Goal: Information Seeking & Learning: Learn about a topic

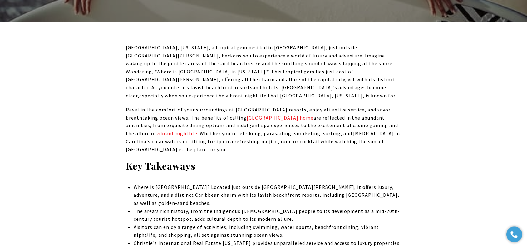
scroll to position [78, 0]
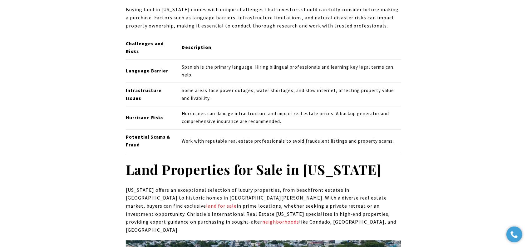
scroll to position [3903, 0]
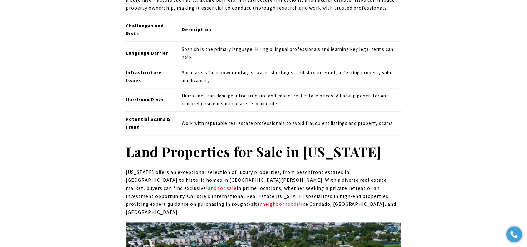
click at [144, 142] on strong "Land Properties for Sale in Puerto Rico" at bounding box center [254, 151] width 256 height 18
drag, startPoint x: 127, startPoint y: 60, endPoint x: 380, endPoint y: 68, distance: 253.1
click at [380, 143] on h2 "Land Properties for Sale in Puerto Rico" at bounding box center [263, 151] width 275 height 17
copy strong "Land Properties for Sale in Puerto Rico"
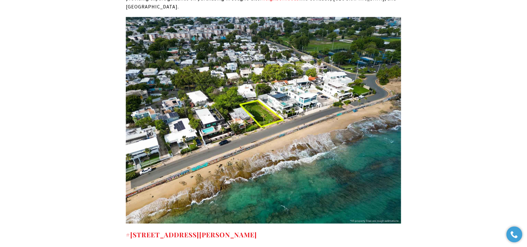
scroll to position [4137, 0]
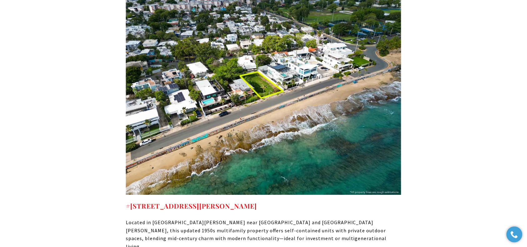
drag, startPoint x: 259, startPoint y: 107, endPoint x: 108, endPoint y: 112, distance: 150.9
drag, startPoint x: 121, startPoint y: 107, endPoint x: 275, endPoint y: 111, distance: 153.7
copy strong "#6 PARK BOULEVARD SAN JUAN PR, 00913"
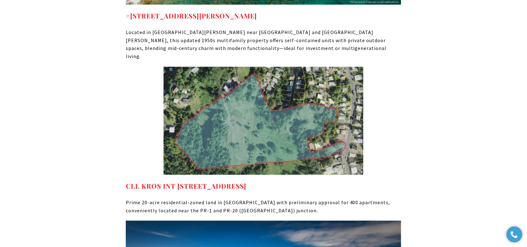
scroll to position [4293, 0]
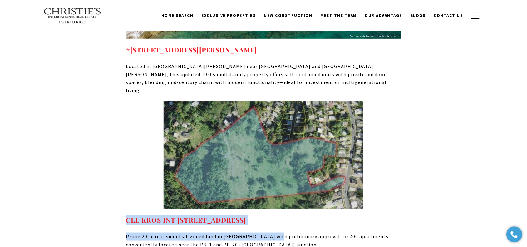
drag, startPoint x: 125, startPoint y: 115, endPoint x: 276, endPoint y: 117, distance: 150.9
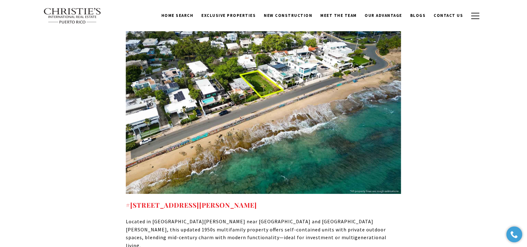
scroll to position [4137, 0]
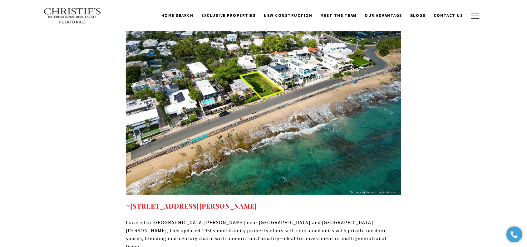
drag, startPoint x: 233, startPoint y: 105, endPoint x: 93, endPoint y: 108, distance: 140.3
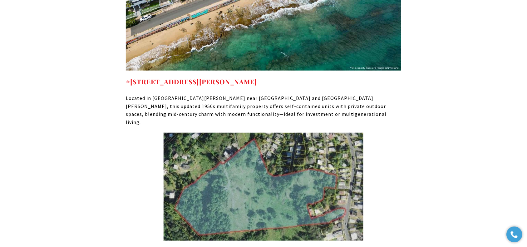
scroll to position [4293, 0]
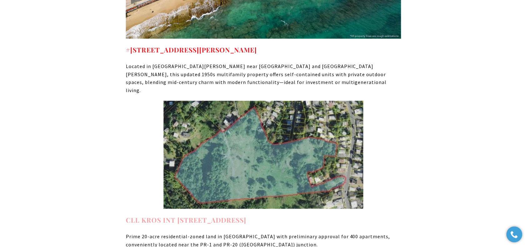
drag, startPoint x: 278, startPoint y: 113, endPoint x: 127, endPoint y: 116, distance: 151.2
click at [127, 215] on h4 "CLL KROS INT 169 ST GUAYNABO PR, 00971" at bounding box center [263, 220] width 275 height 10
copy strong "CLL KROS INT 169 ST GUAYNABO PR, 00971"
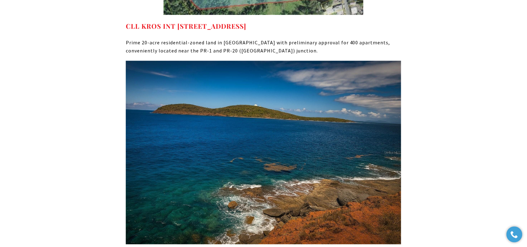
scroll to position [4489, 0]
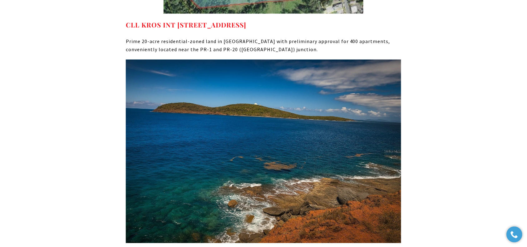
drag, startPoint x: 249, startPoint y: 150, endPoint x: 193, endPoint y: 161, distance: 57.4
drag, startPoint x: 124, startPoint y: 147, endPoint x: 245, endPoint y: 148, distance: 120.6
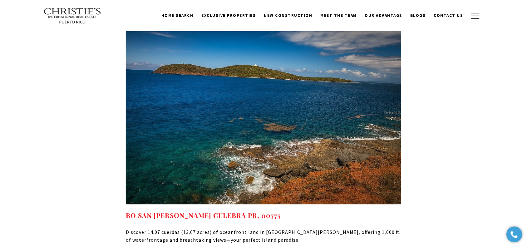
scroll to position [4528, 0]
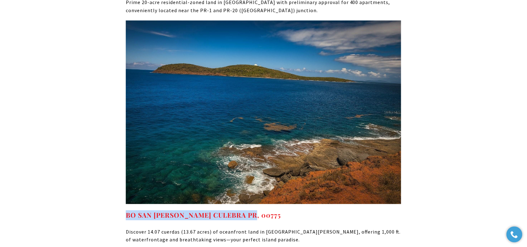
drag, startPoint x: 249, startPoint y: 110, endPoint x: 109, endPoint y: 107, distance: 139.9
copy strong "BO SAN ISIDRO CULEBRA PR, 00775"
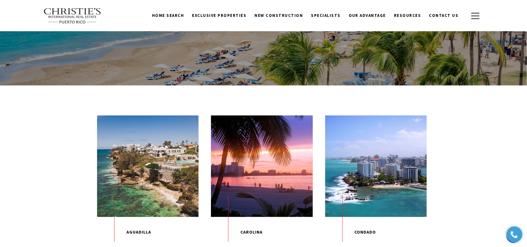
scroll to position [78, 0]
